Goal: Transaction & Acquisition: Purchase product/service

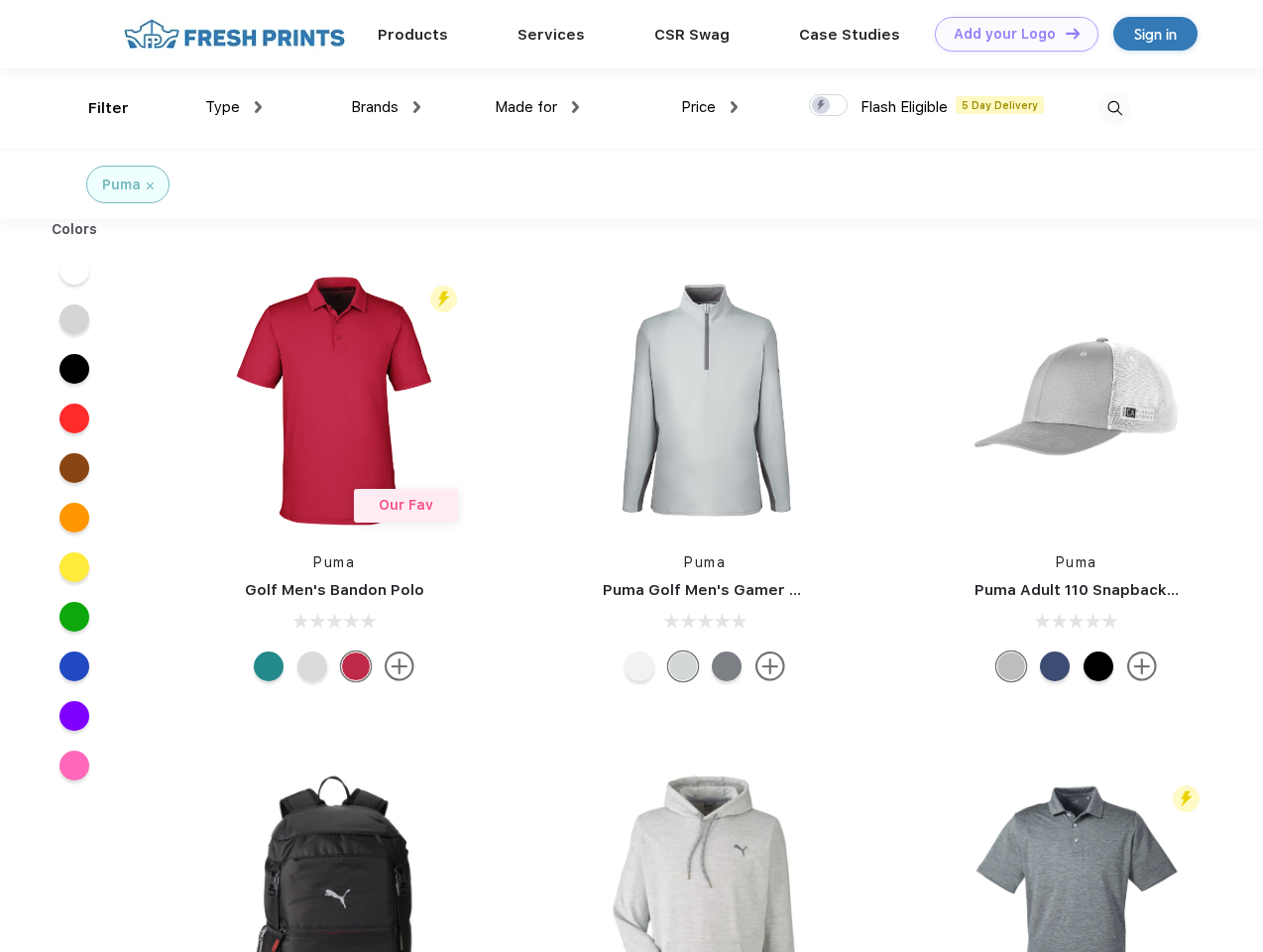
click at [1009, 34] on link "Add your Logo Design Tool" at bounding box center [1017, 34] width 164 height 35
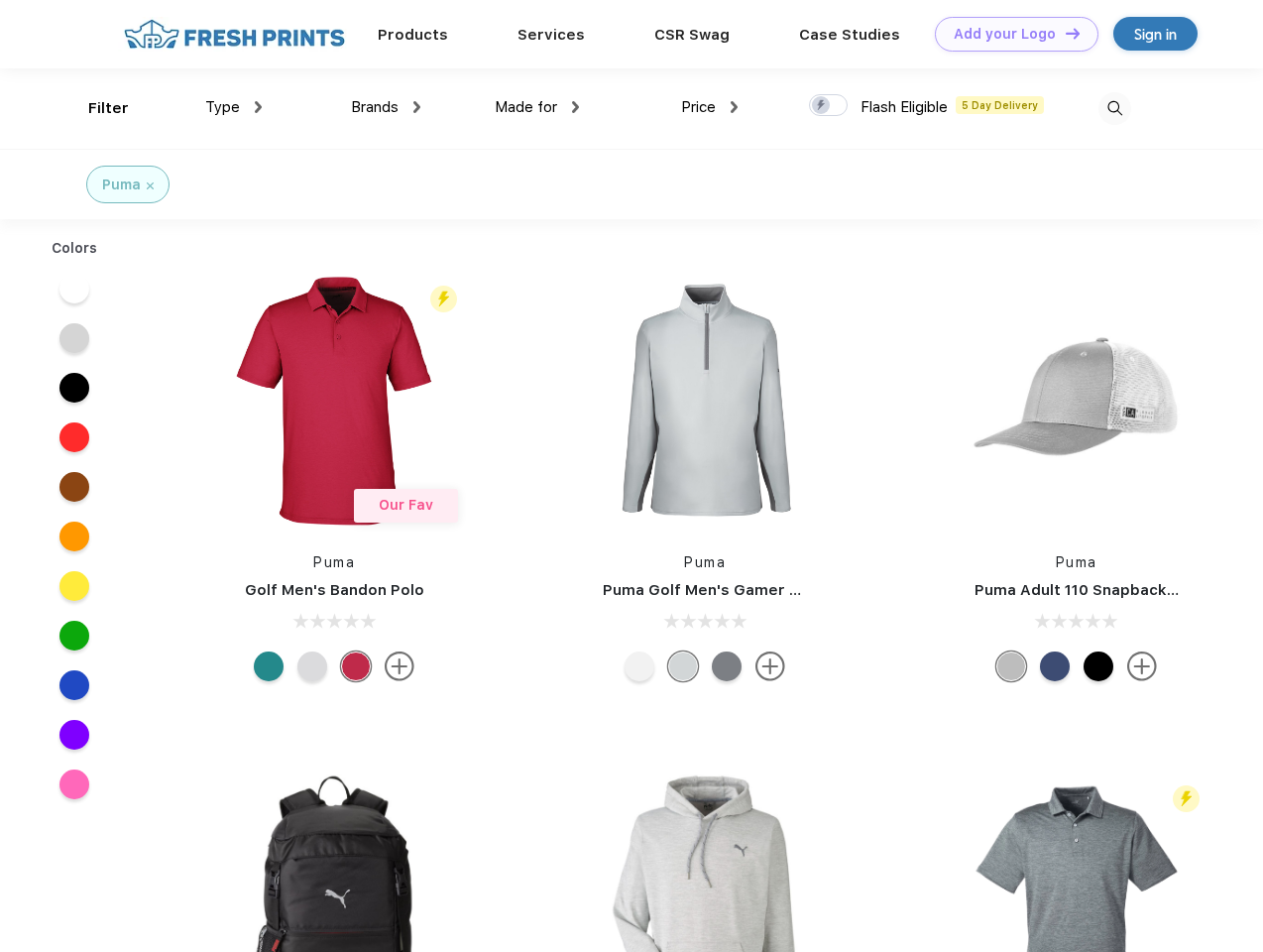
click at [0, 0] on div "Design Tool" at bounding box center [0, 0] width 0 height 0
click at [1064, 33] on link "Add your Logo Design Tool" at bounding box center [1017, 34] width 164 height 35
click at [95, 108] on div "Filter" at bounding box center [108, 108] width 41 height 23
click at [234, 107] on span "Type" at bounding box center [222, 107] width 35 height 18
click at [386, 107] on span "Brands" at bounding box center [375, 107] width 48 height 18
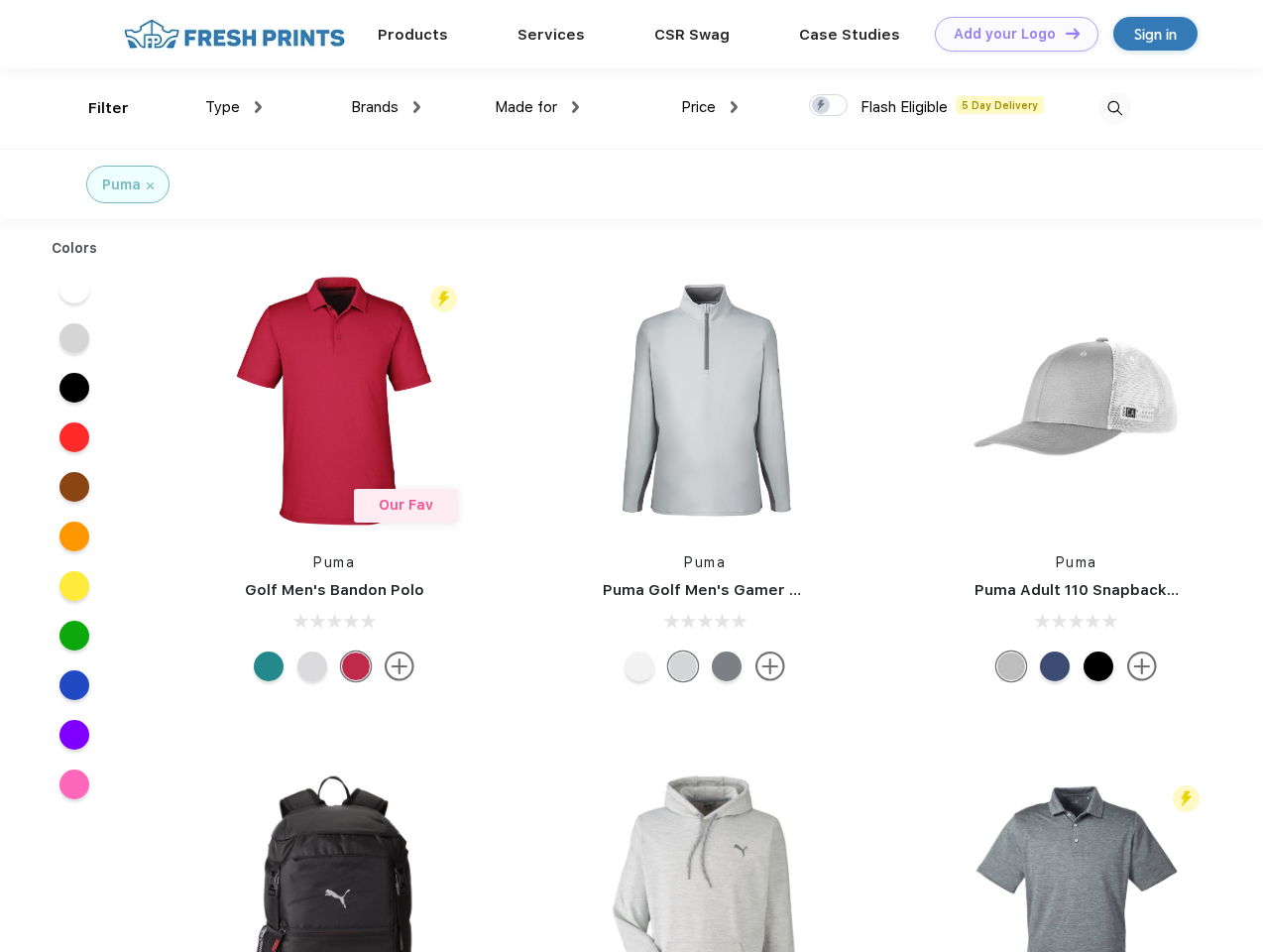
click at [538, 107] on span "Made for" at bounding box center [526, 107] width 63 height 18
click at [709, 107] on span "Price" at bounding box center [698, 107] width 35 height 18
click at [828, 106] on div at bounding box center [828, 105] width 39 height 22
click at [822, 106] on input "checkbox" at bounding box center [815, 99] width 13 height 13
click at [1114, 108] on img at bounding box center [1114, 108] width 33 height 33
